Goal: Information Seeking & Learning: Find specific fact

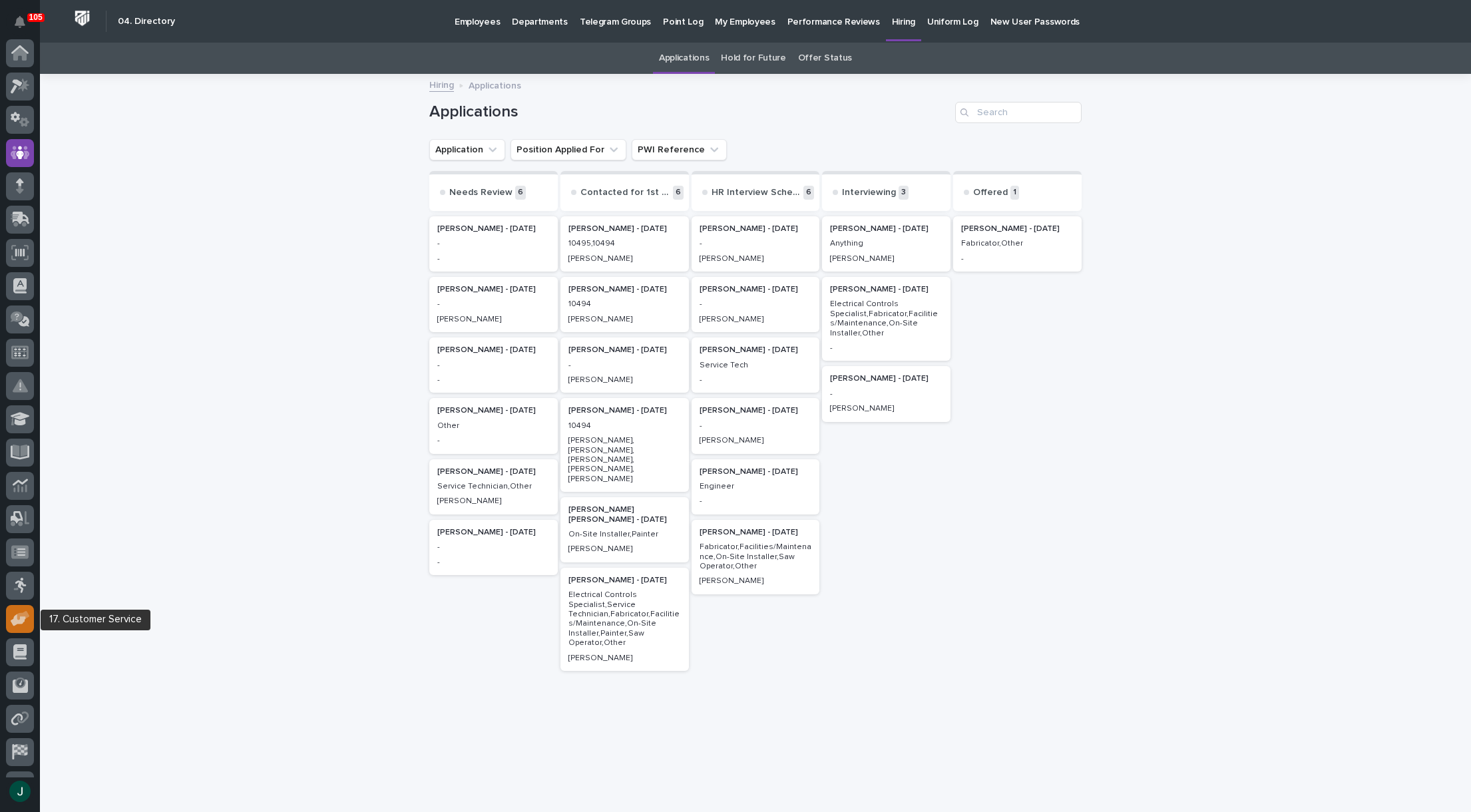
click at [27, 613] on icon at bounding box center [24, 616] width 13 height 9
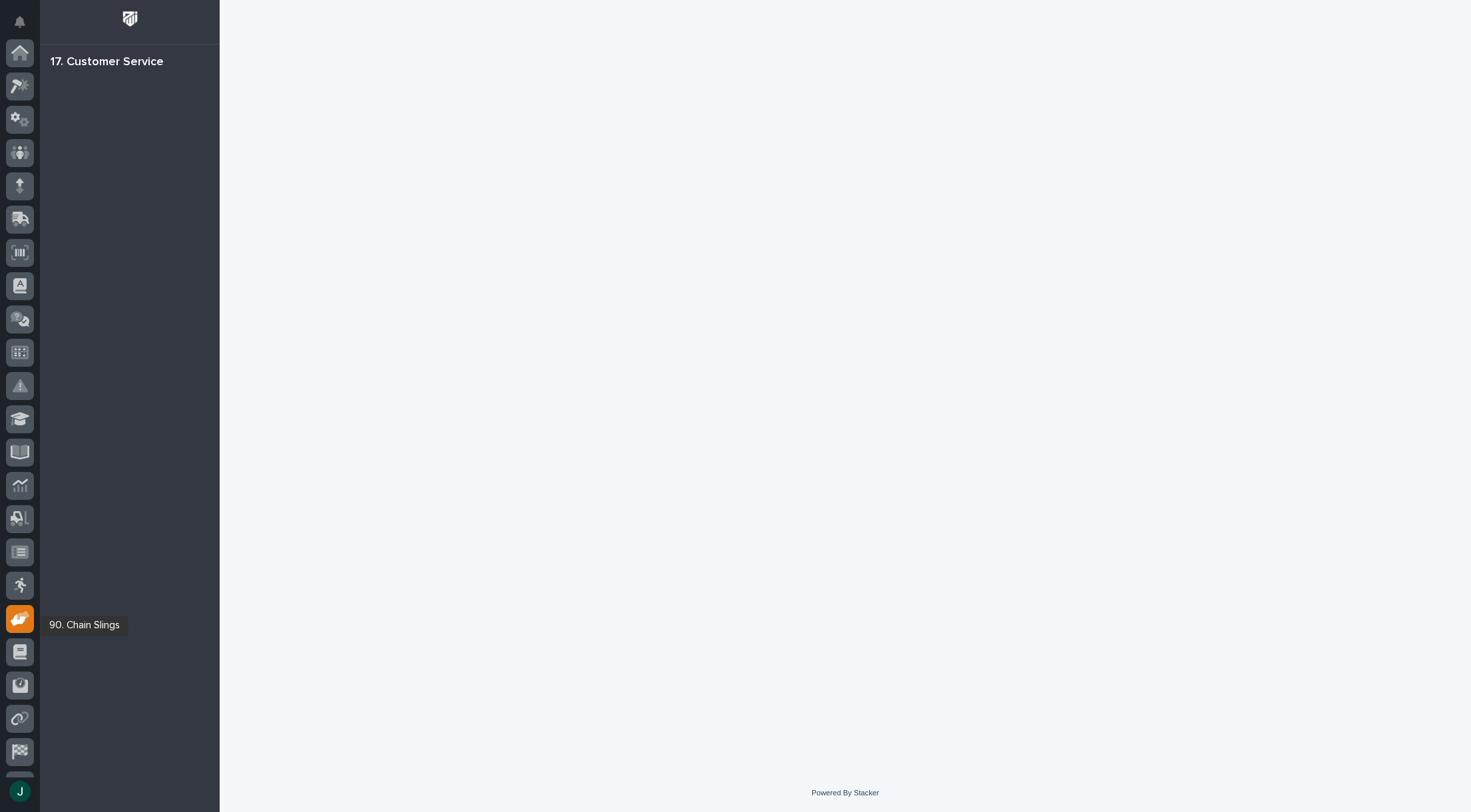
scroll to position [94, 0]
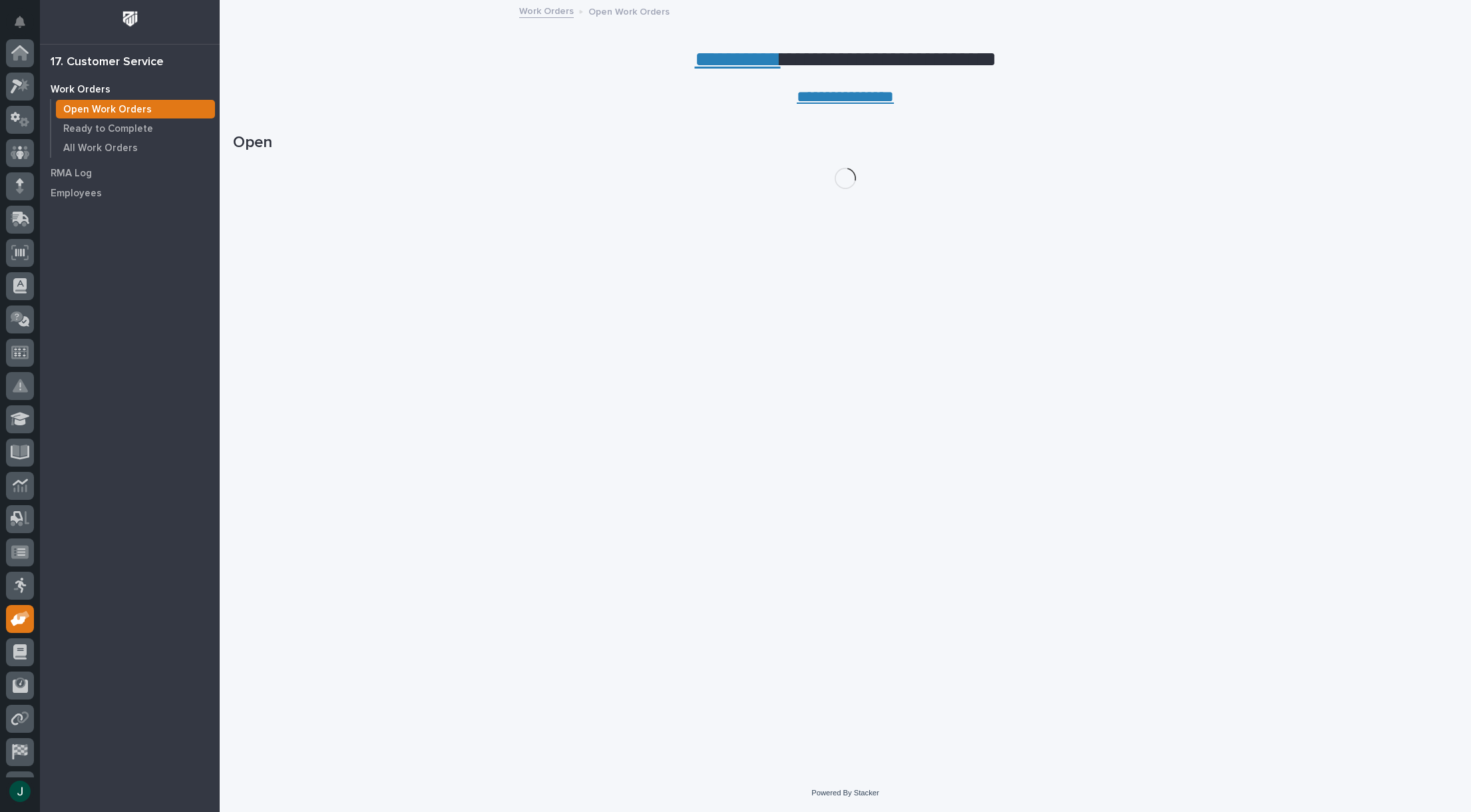
scroll to position [94, 0]
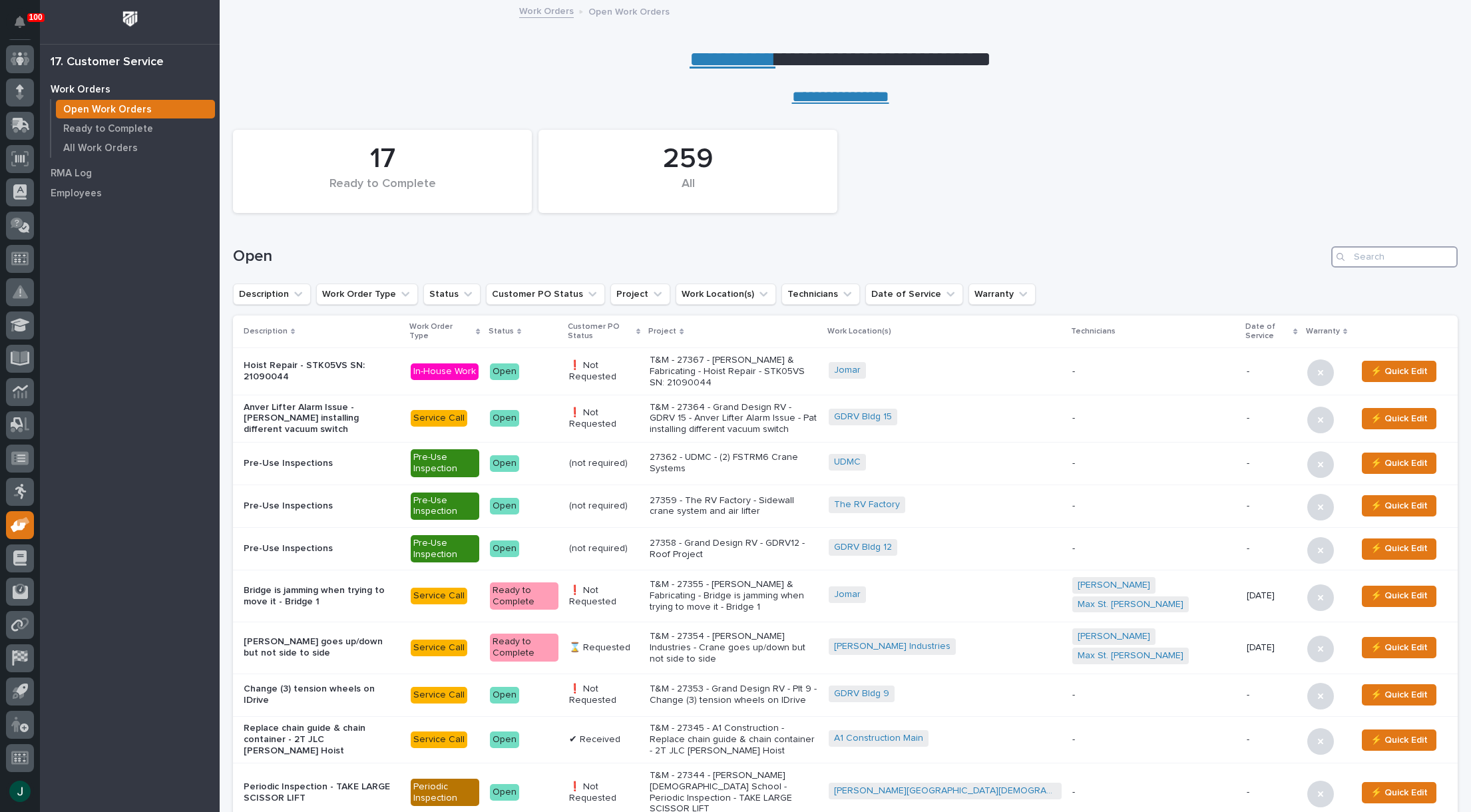
click at [1375, 254] on input "Search" at bounding box center [1395, 257] width 127 height 21
click at [1357, 263] on input "Search" at bounding box center [1395, 257] width 127 height 21
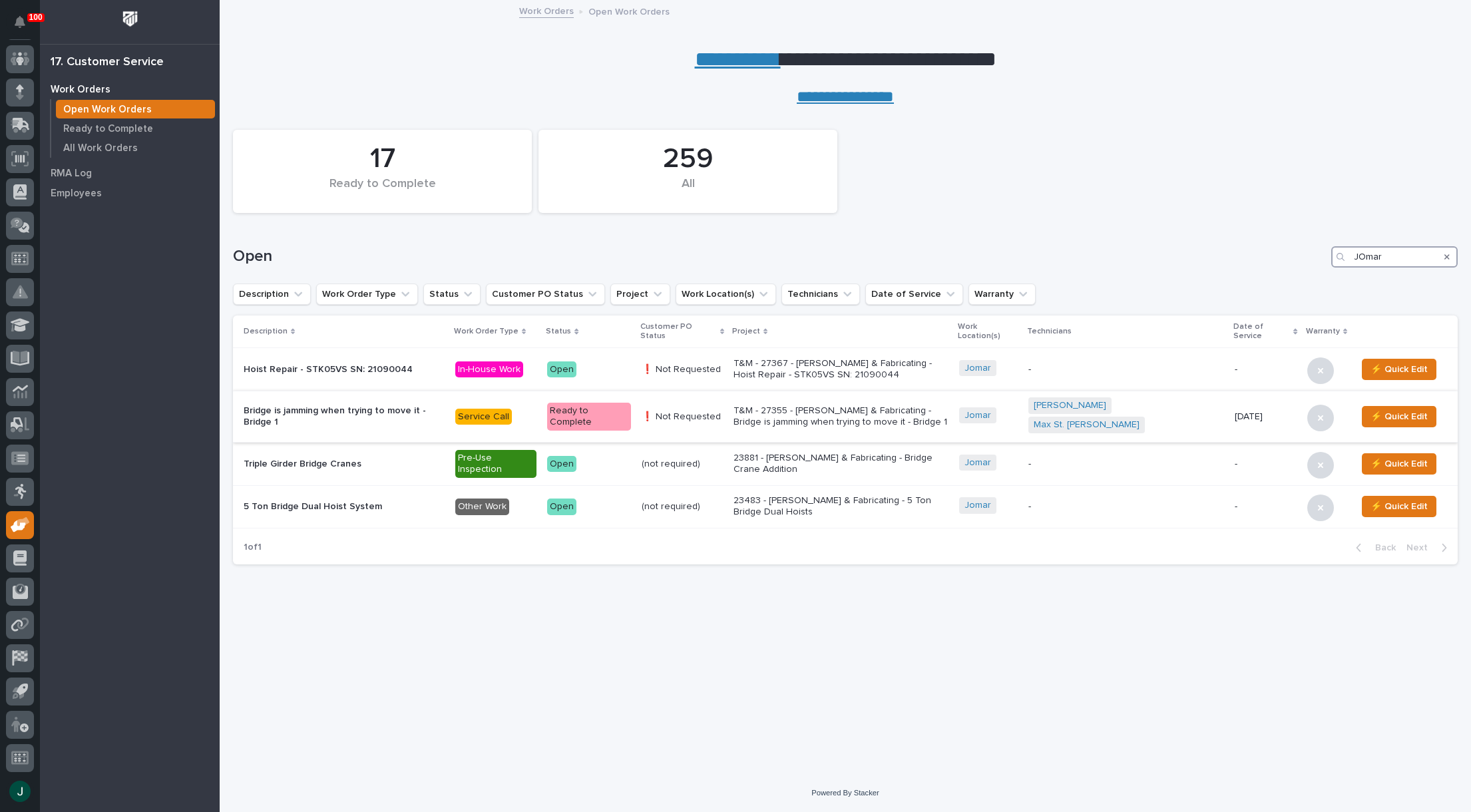
type input "JOmar"
click at [864, 406] on p "T&M - 27355 - [PERSON_NAME] & Fabricating - Bridge is jamming when trying to mo…" at bounding box center [840, 417] width 215 height 22
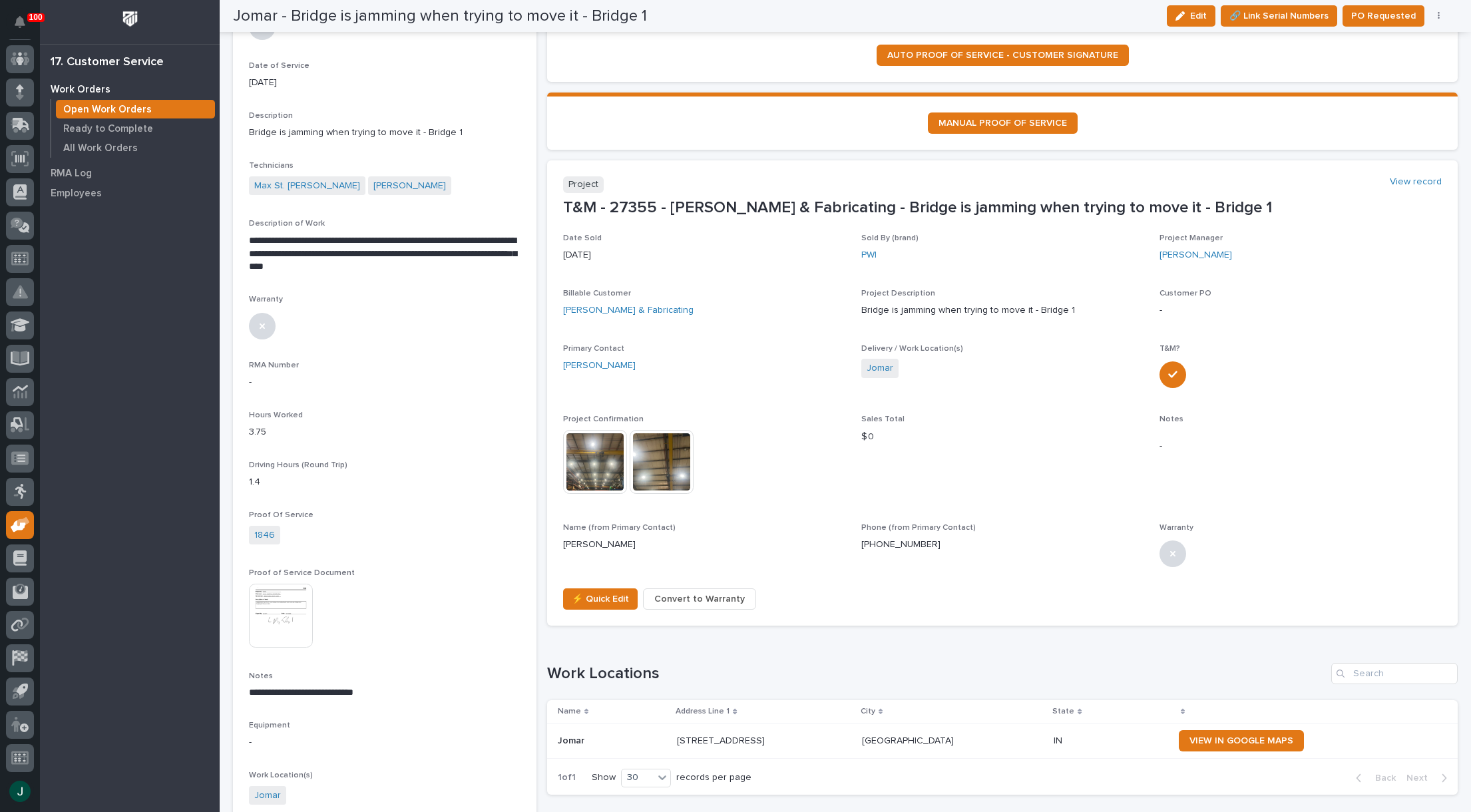
scroll to position [170, 0]
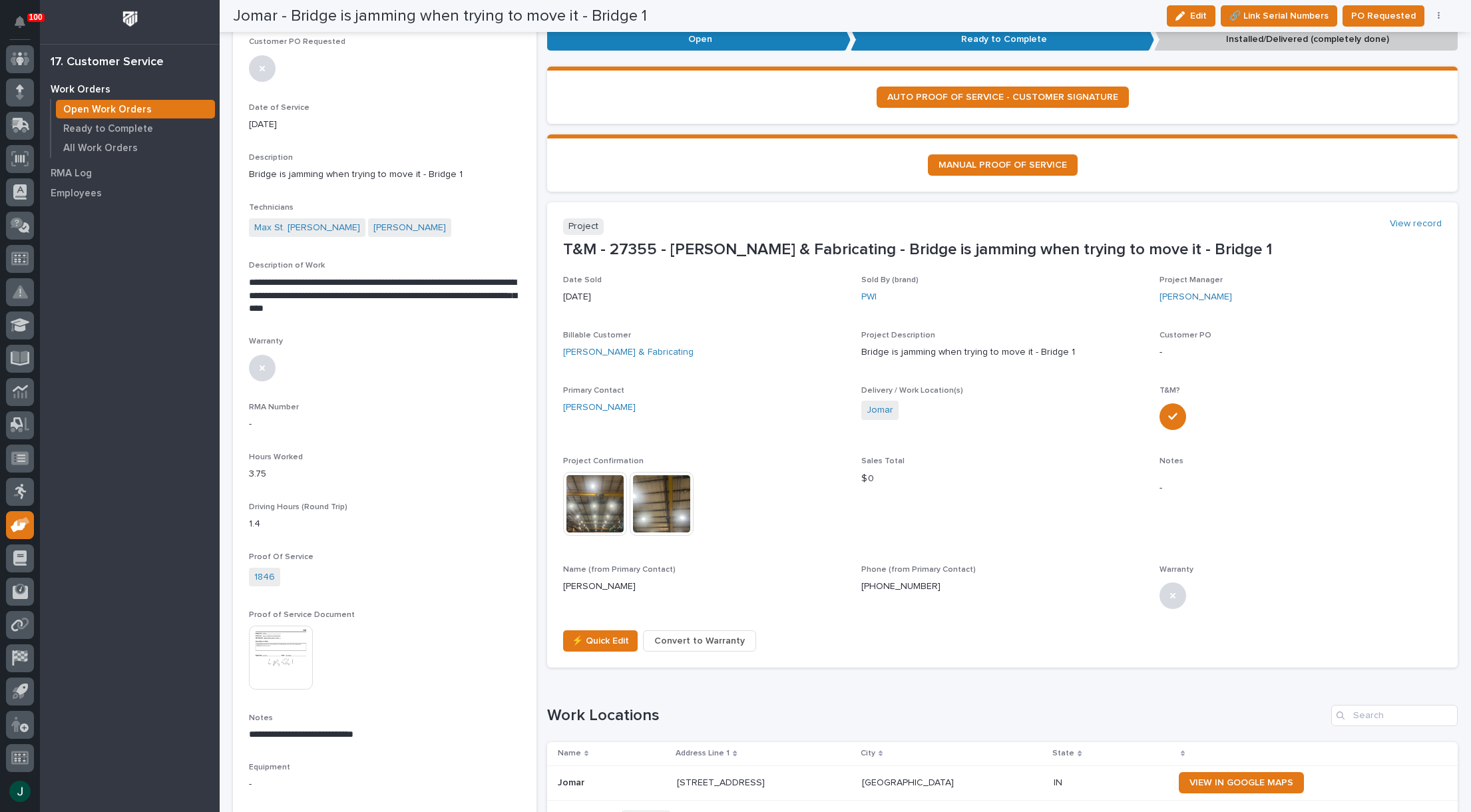
click at [288, 665] on img at bounding box center [281, 657] width 64 height 64
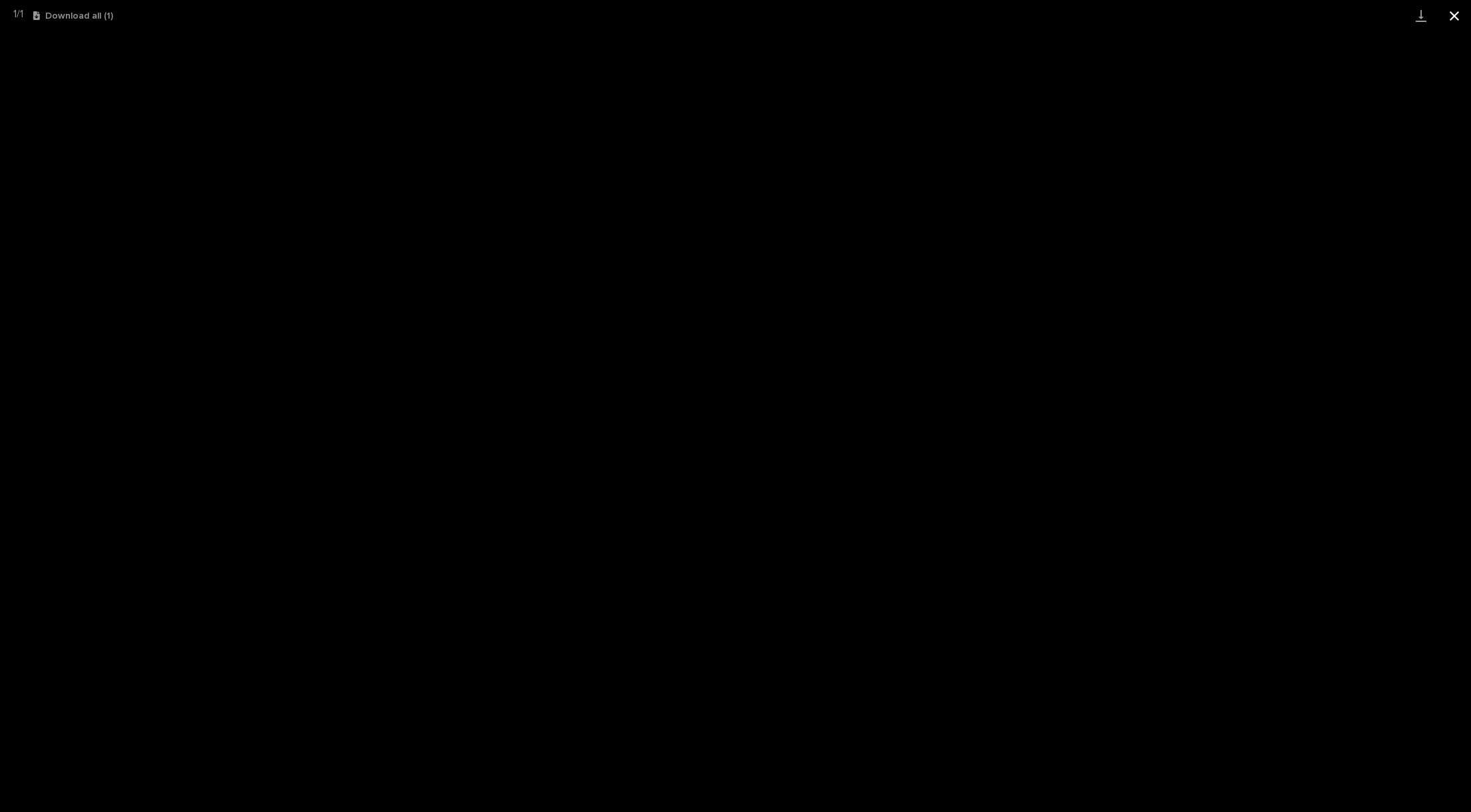
click at [1451, 11] on button "Close gallery" at bounding box center [1454, 16] width 33 height 32
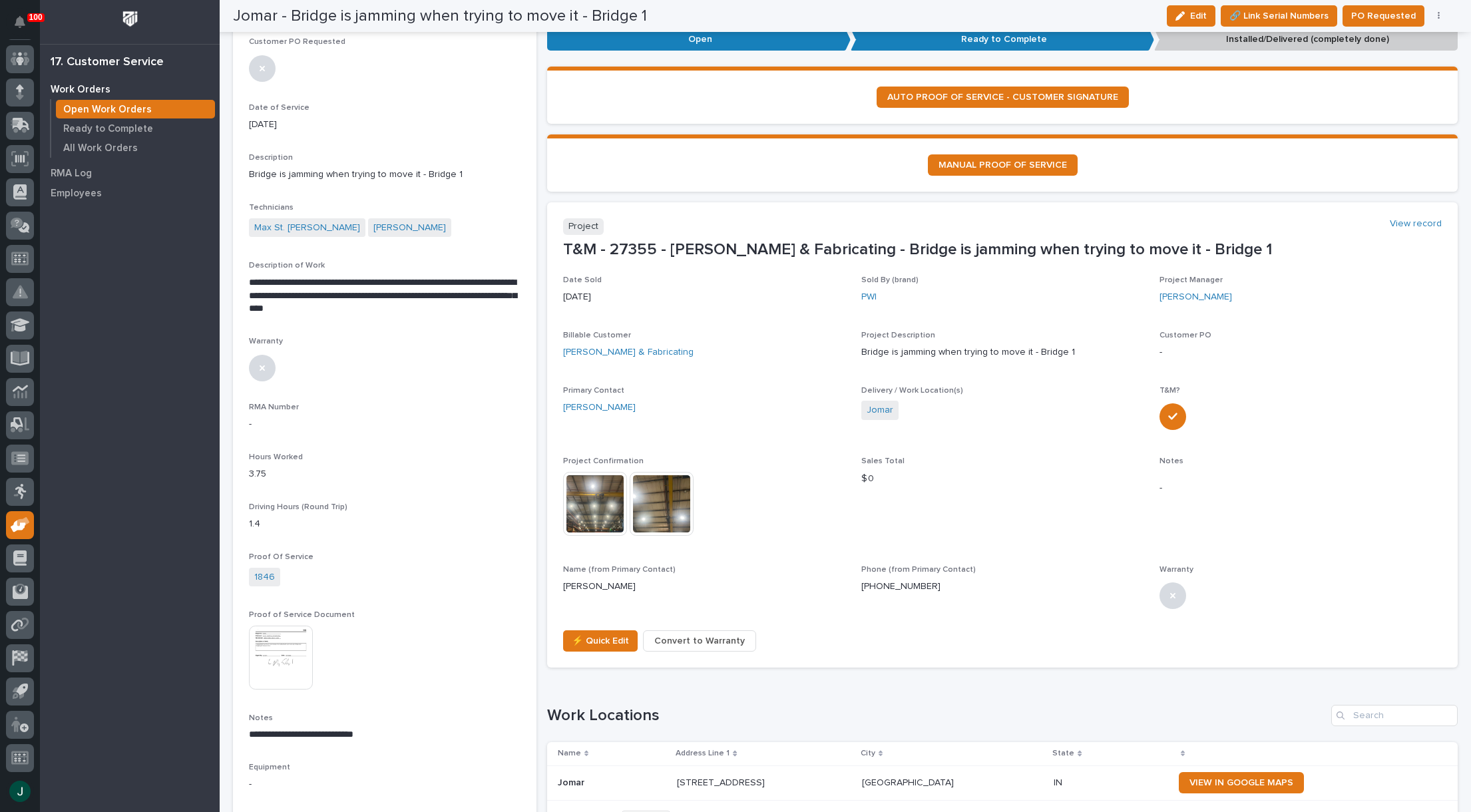
click at [610, 499] on img at bounding box center [595, 503] width 64 height 64
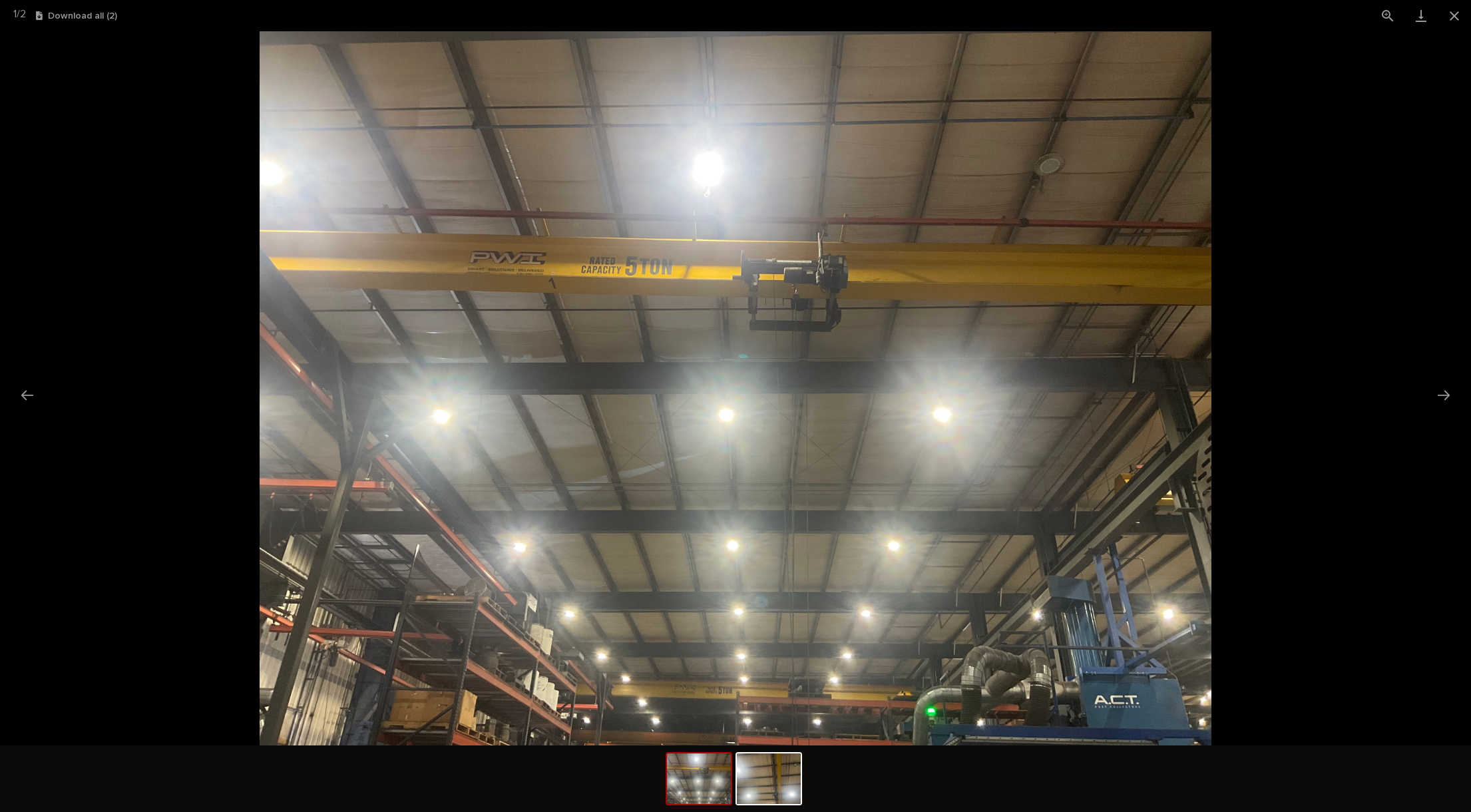
click at [1331, 429] on picture at bounding box center [735, 389] width 1471 height 714
